Goal: Check status: Check status

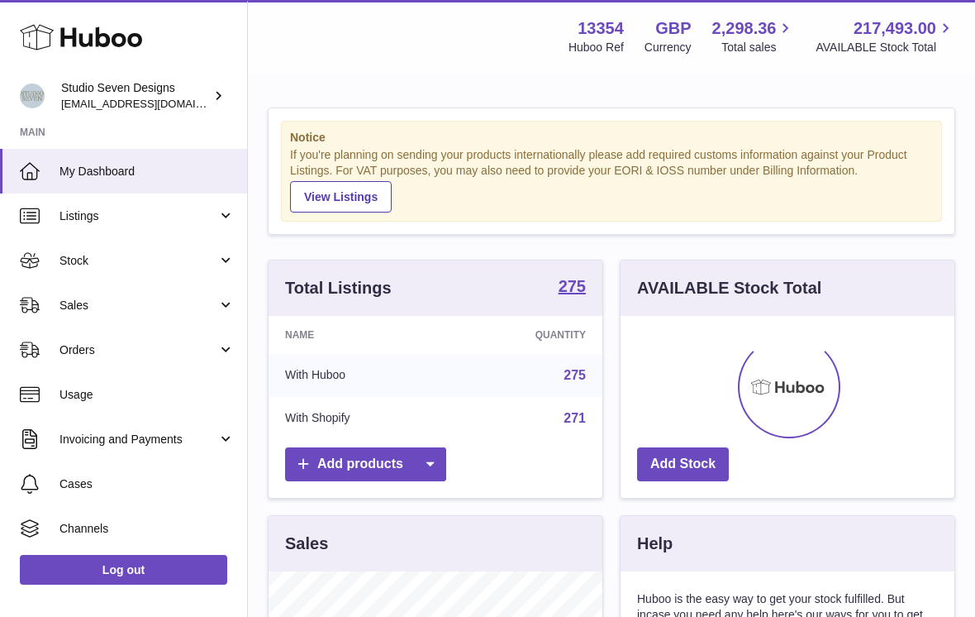
scroll to position [258, 334]
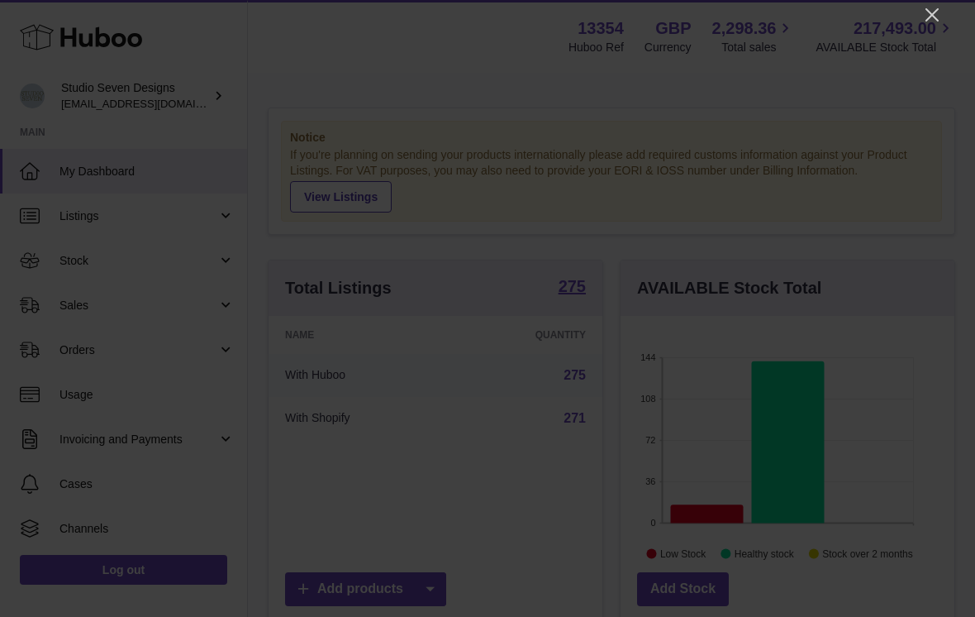
click at [927, 19] on icon "Close" at bounding box center [933, 15] width 20 height 20
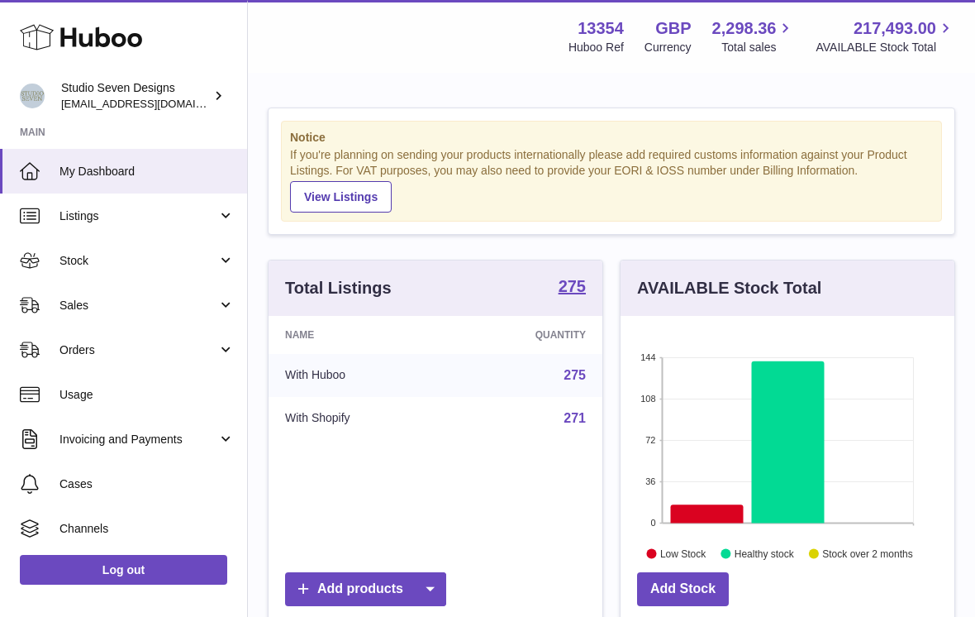
click at [118, 306] on span "Sales" at bounding box center [139, 306] width 158 height 16
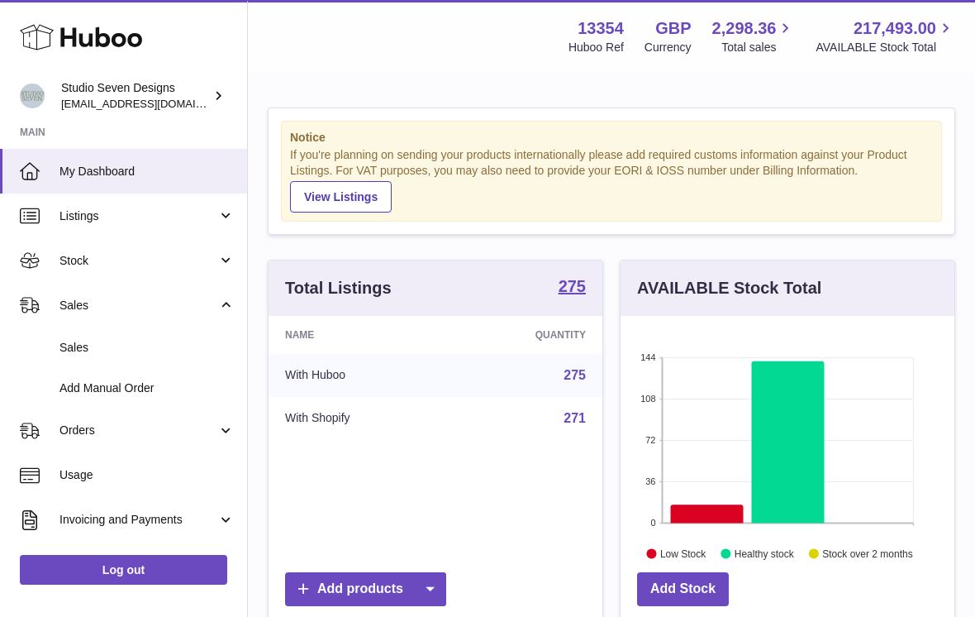
click at [161, 337] on link "Sales" at bounding box center [123, 347] width 247 height 41
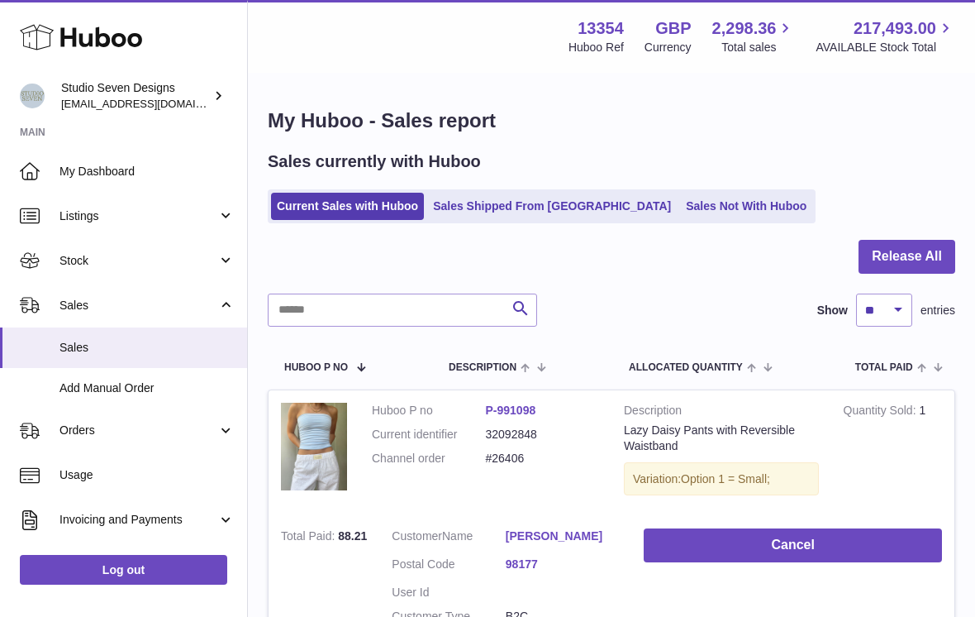
click at [515, 199] on link "Sales Shipped From [GEOGRAPHIC_DATA]" at bounding box center [552, 206] width 250 height 27
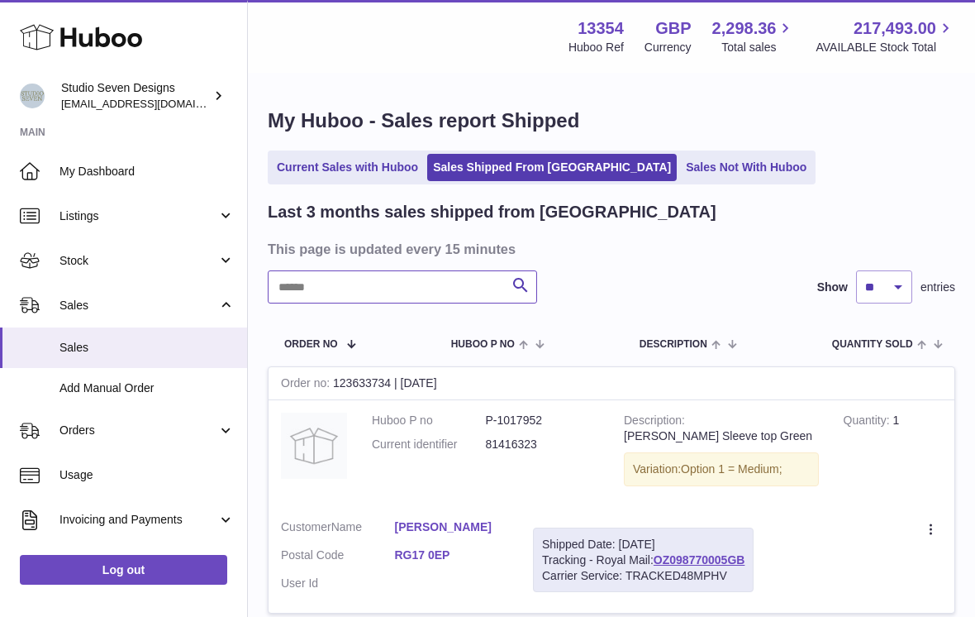
click at [407, 288] on input "text" at bounding box center [402, 286] width 269 height 33
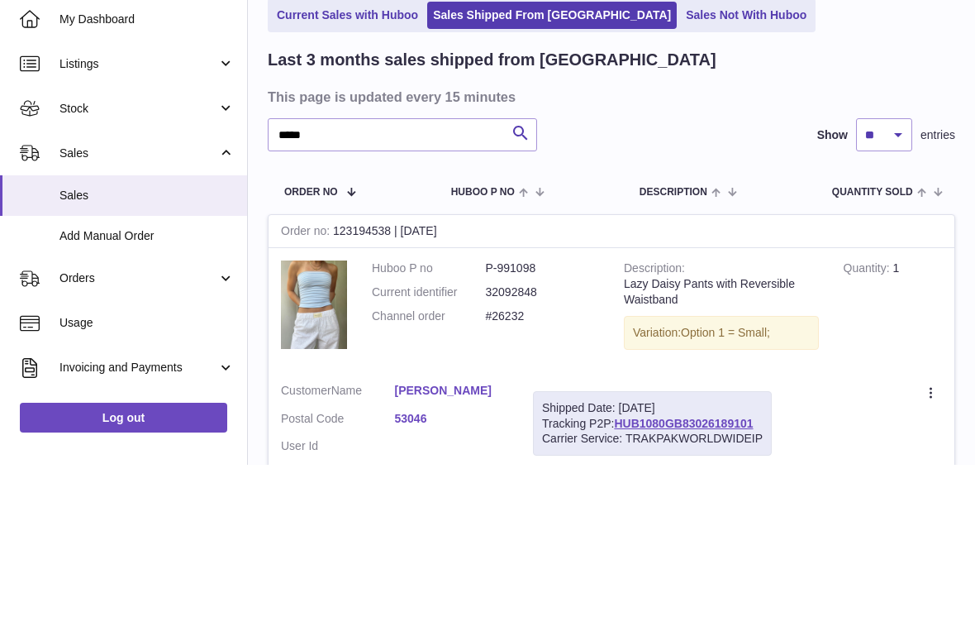
scroll to position [152, 0]
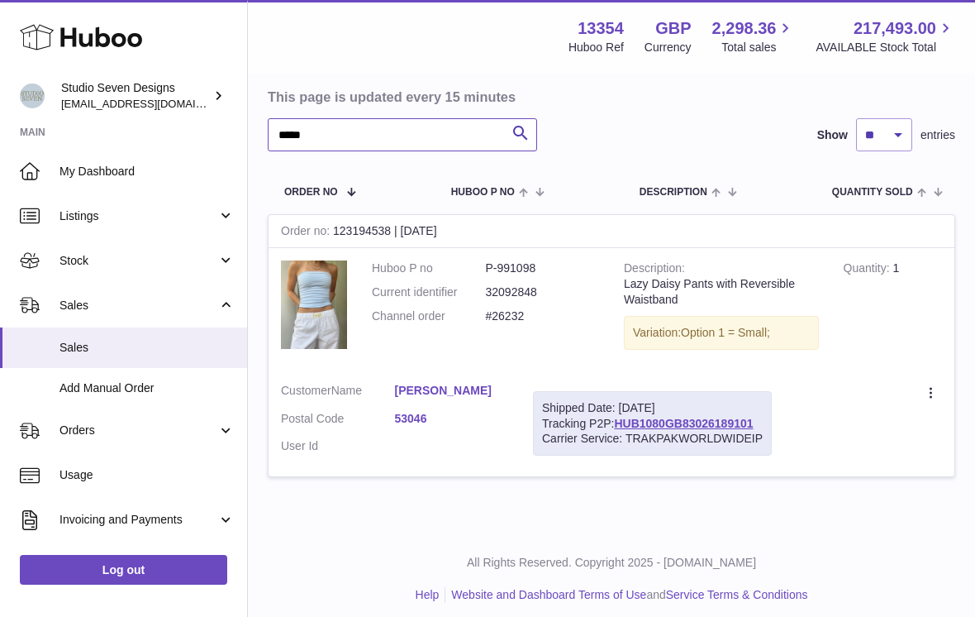
type input "*****"
click at [691, 417] on link "HUB1080GB83026189101" at bounding box center [683, 423] width 139 height 13
